Goal: Navigation & Orientation: Find specific page/section

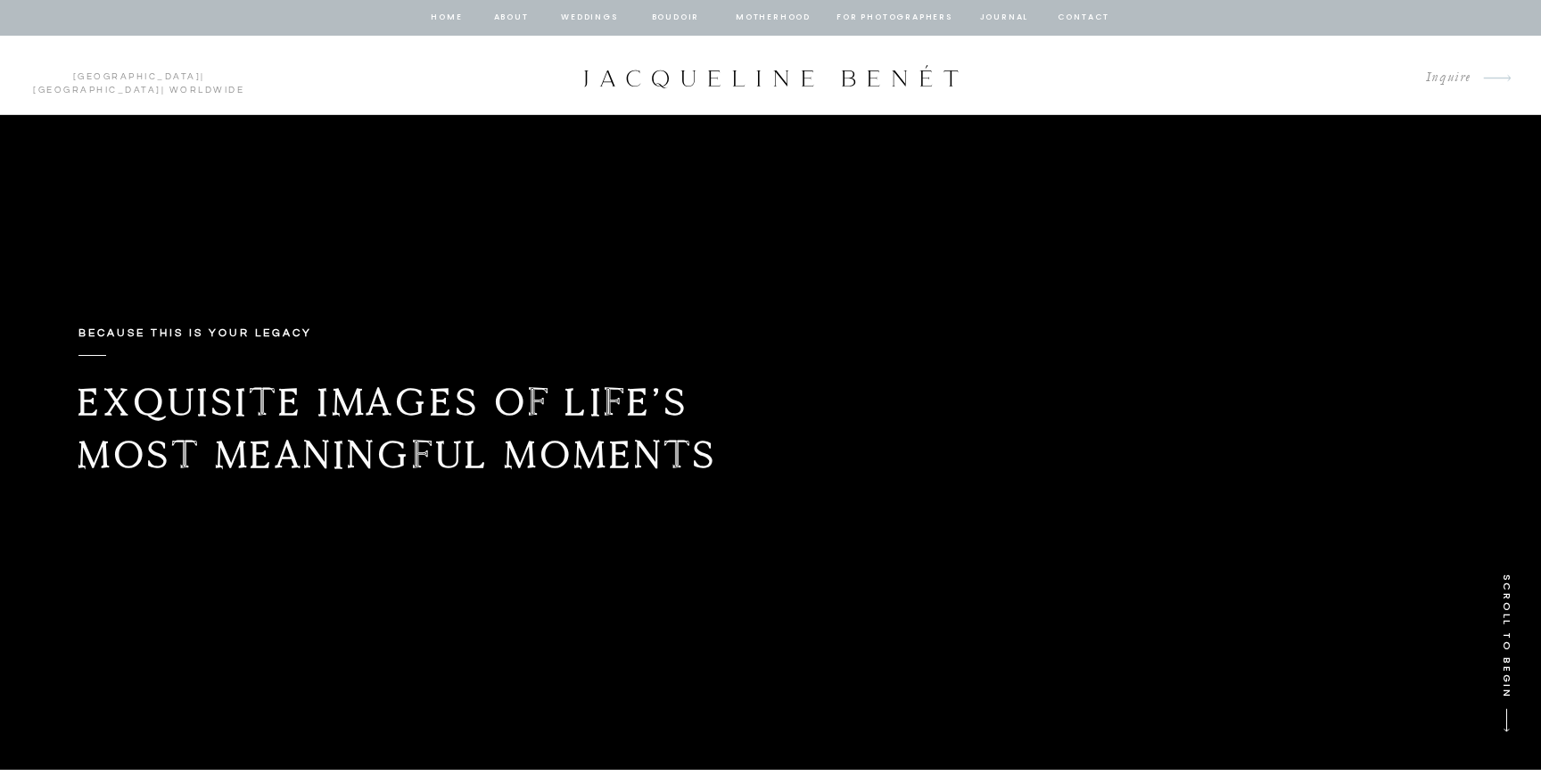
click at [521, 16] on nav "about" at bounding box center [510, 17] width 38 height 16
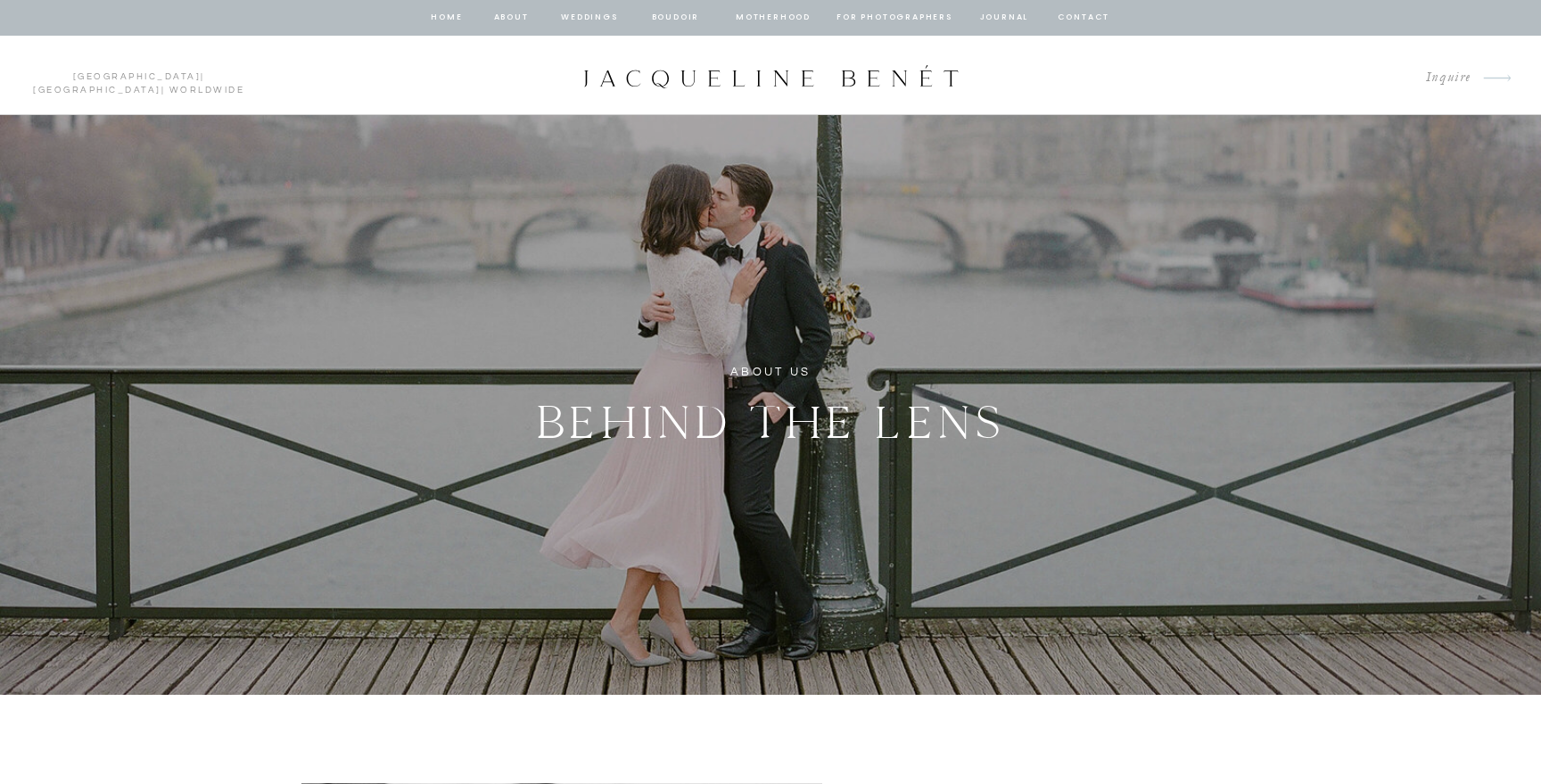
click at [579, 14] on nav "Weddings" at bounding box center [589, 17] width 61 height 16
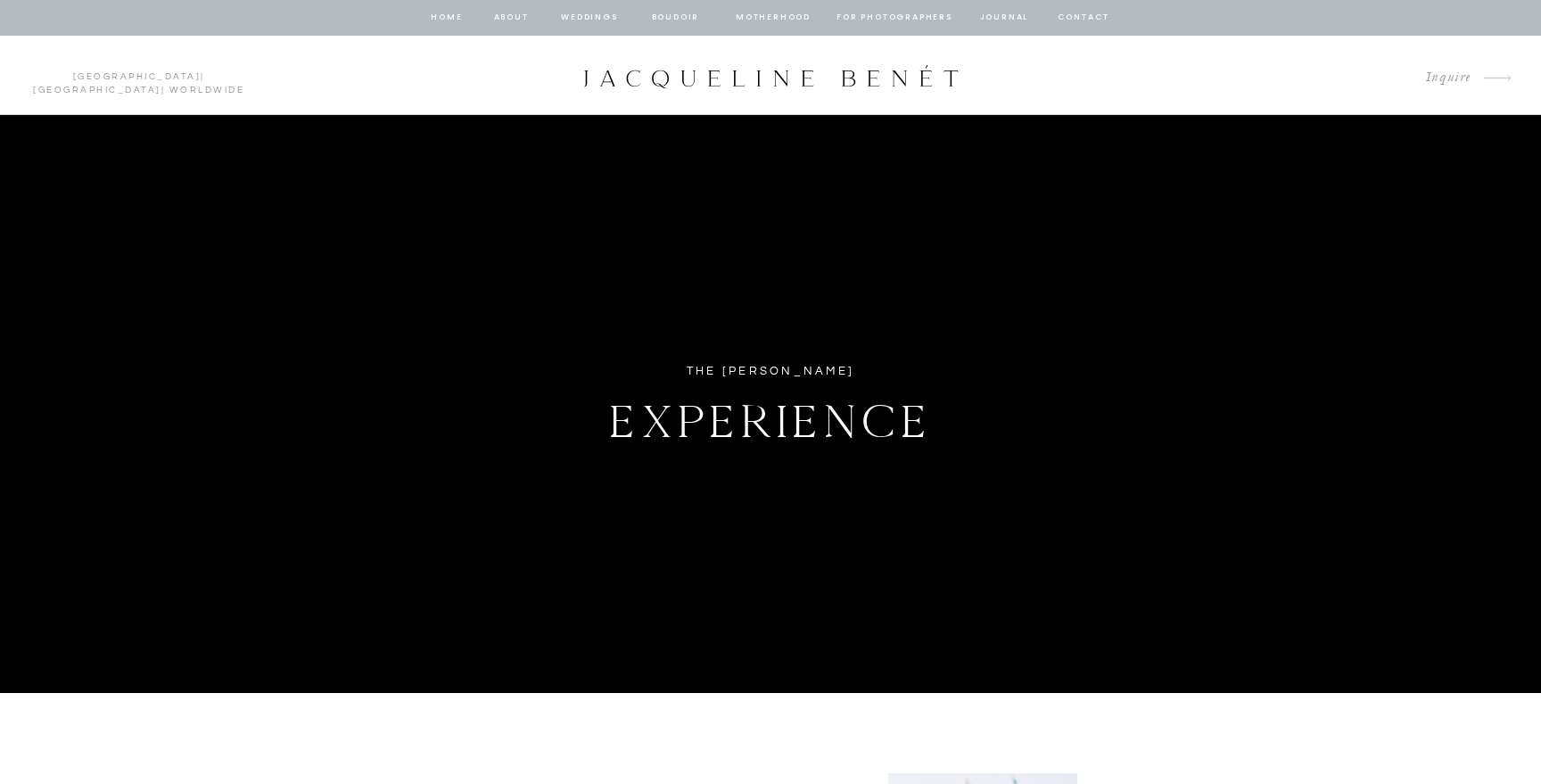
click at [665, 12] on nav "BOUDOIR" at bounding box center [675, 17] width 50 height 16
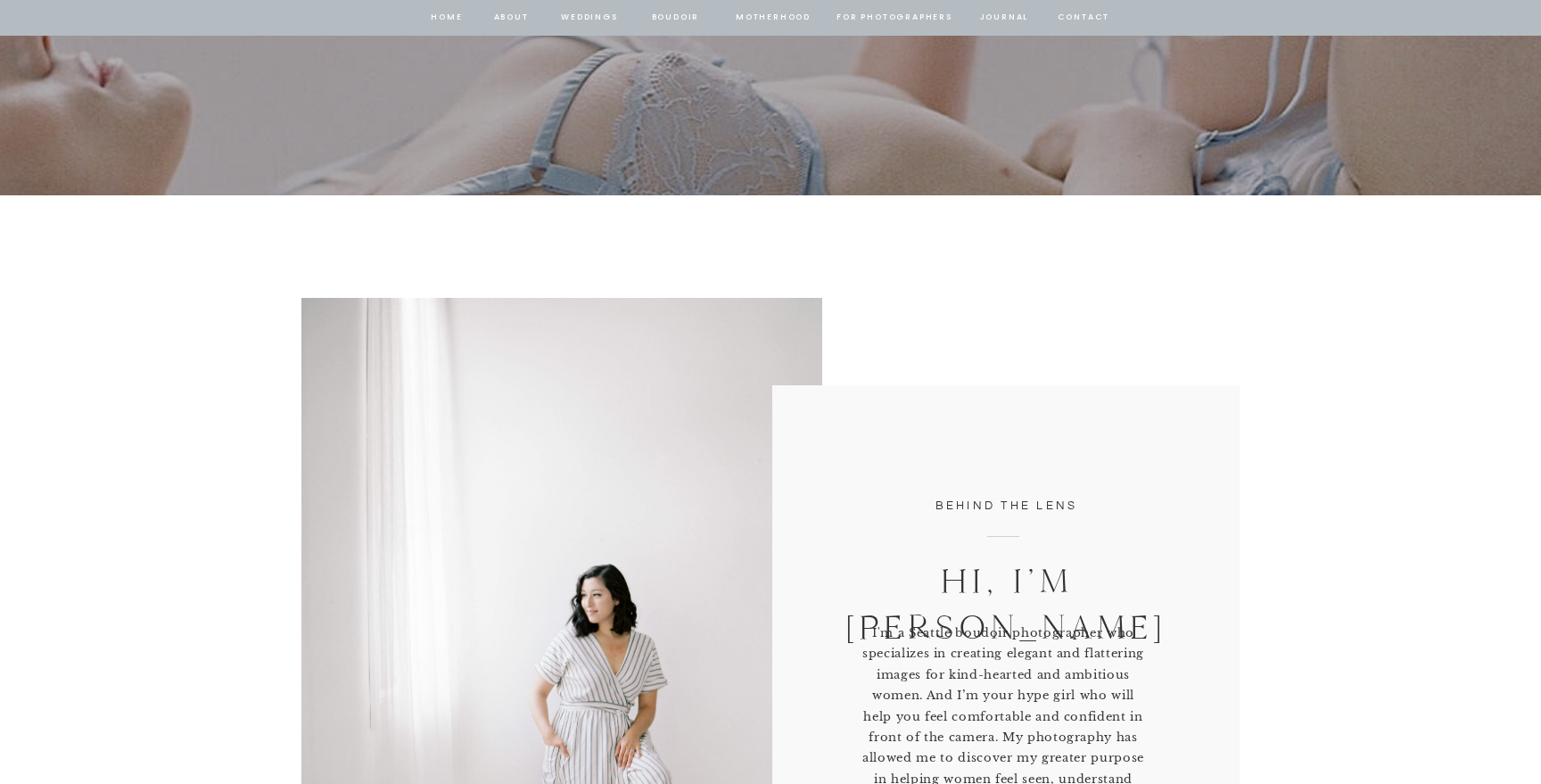
scroll to position [355, 0]
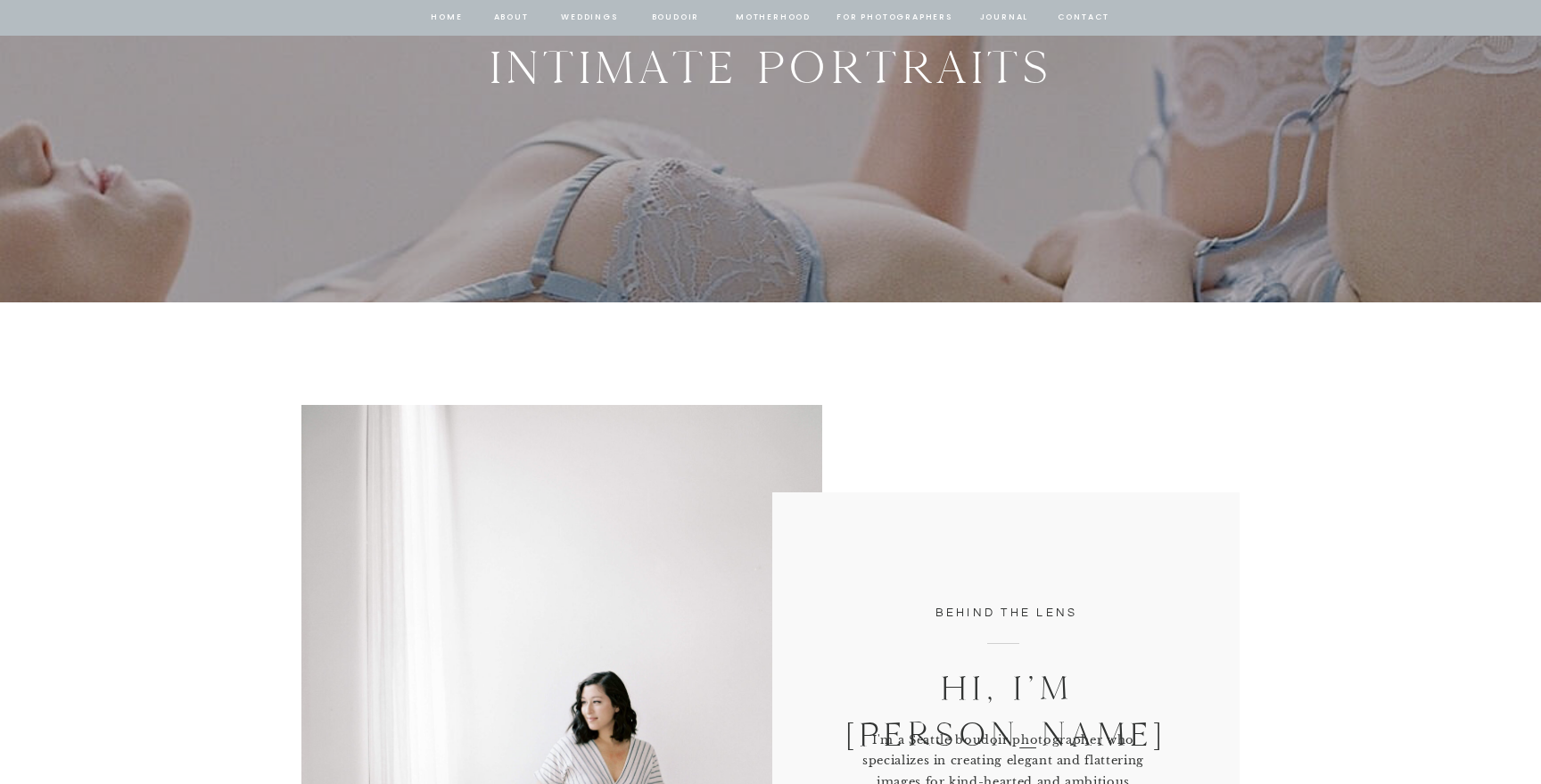
click at [785, 10] on nav "Motherhood" at bounding box center [772, 17] width 74 height 16
